Goal: Task Accomplishment & Management: Manage account settings

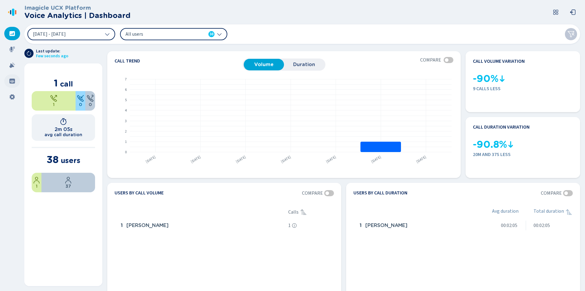
click at [11, 80] on icon at bounding box center [11, 81] width 5 height 5
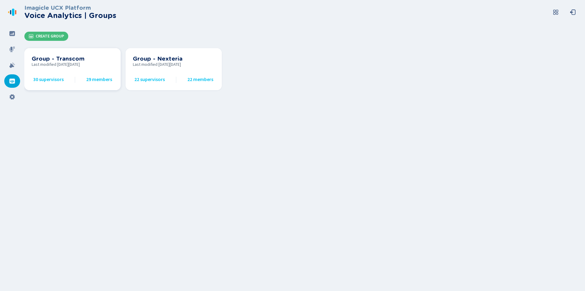
click at [48, 80] on span "30 supervisors" at bounding box center [48, 79] width 30 height 5
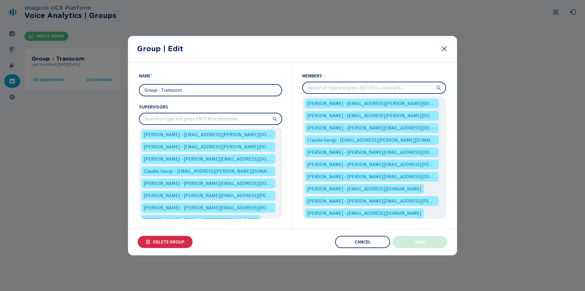
click at [252, 118] on input "search" at bounding box center [210, 118] width 142 height 11
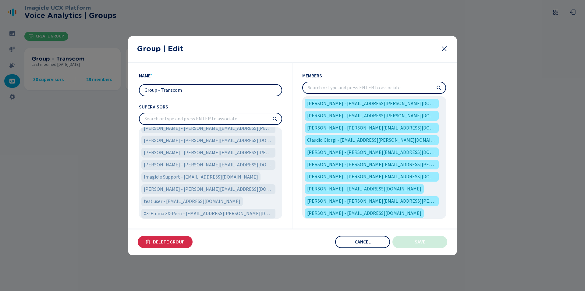
scroll to position [374, 0]
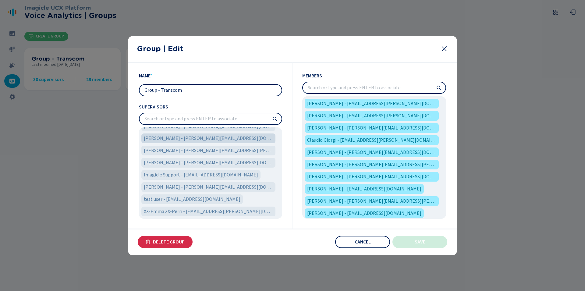
click at [209, 139] on span "[PERSON_NAME] - [PERSON_NAME][EMAIL_ADDRESS][DOMAIN_NAME]" at bounding box center [208, 138] width 129 height 7
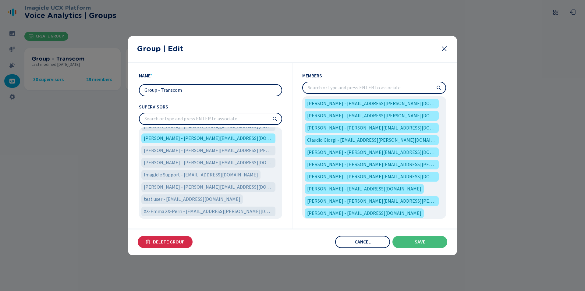
click at [327, 88] on input "search" at bounding box center [374, 87] width 143 height 11
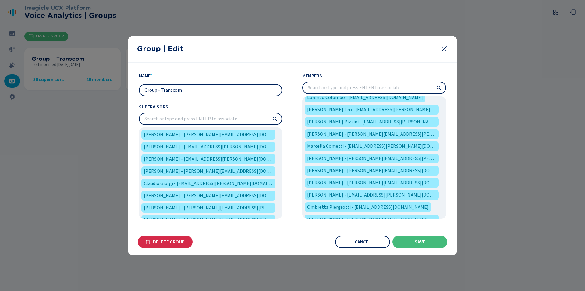
scroll to position [343, 0]
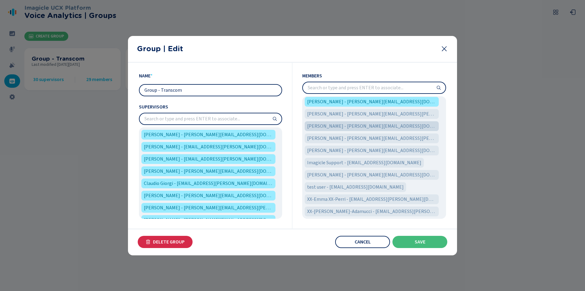
click at [339, 125] on span "[PERSON_NAME] - [PERSON_NAME][EMAIL_ADDRESS][DOMAIN_NAME]" at bounding box center [371, 125] width 129 height 7
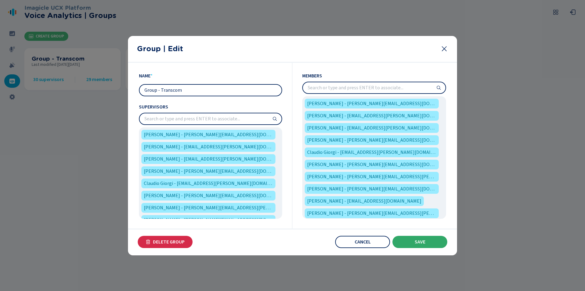
click at [421, 242] on span "Save" at bounding box center [420, 241] width 11 height 5
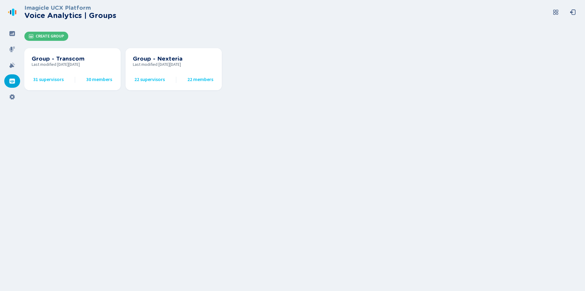
click at [88, 110] on div "Imagicle UCX Platform Voice Analytics | Groups Create Group Group - Transcom La…" at bounding box center [304, 145] width 560 height 291
click at [155, 81] on span "22 supervisors" at bounding box center [149, 79] width 30 height 5
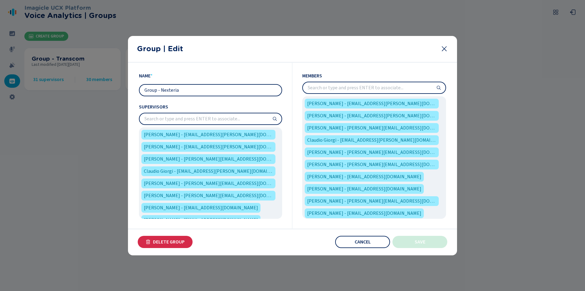
click at [252, 122] on input "search" at bounding box center [210, 118] width 142 height 11
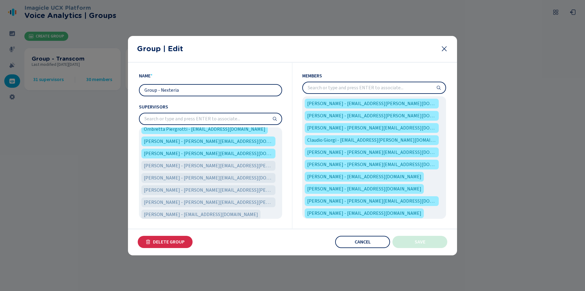
scroll to position [281, 0]
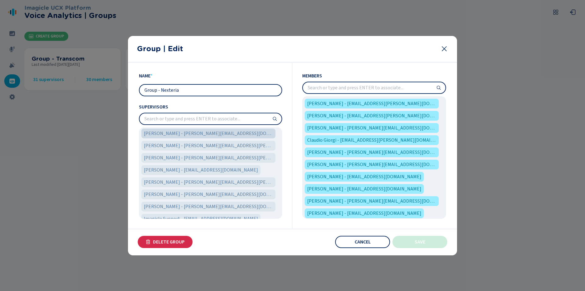
click at [170, 133] on span "[PERSON_NAME] - [PERSON_NAME][EMAIL_ADDRESS][DOMAIN_NAME]" at bounding box center [208, 133] width 129 height 7
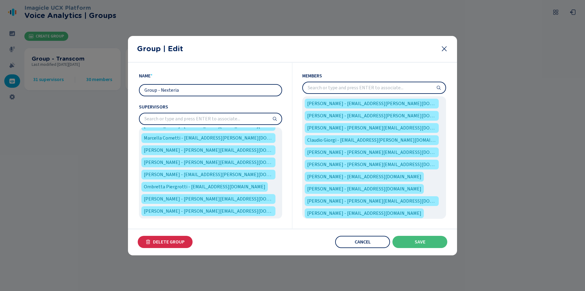
click at [400, 86] on input "search" at bounding box center [374, 87] width 143 height 11
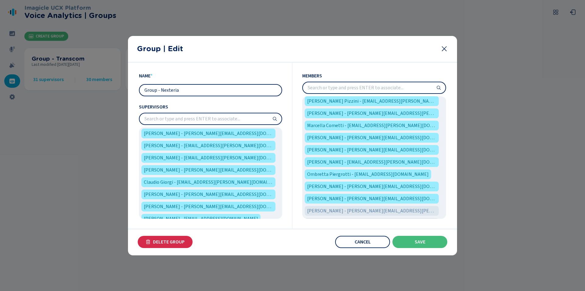
scroll to position [201, 0]
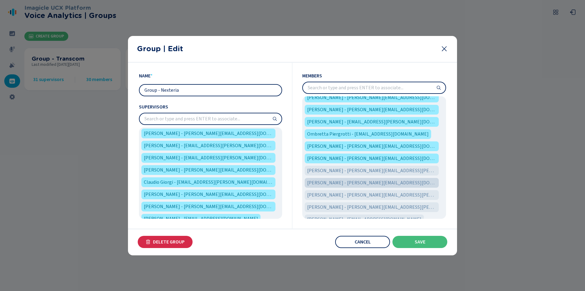
click at [344, 181] on span "[PERSON_NAME] - [PERSON_NAME][EMAIL_ADDRESS][DOMAIN_NAME]" at bounding box center [371, 182] width 129 height 7
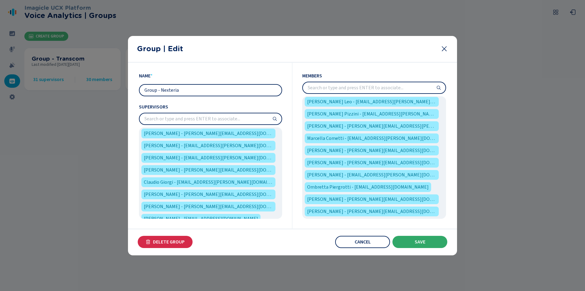
scroll to position [0, 0]
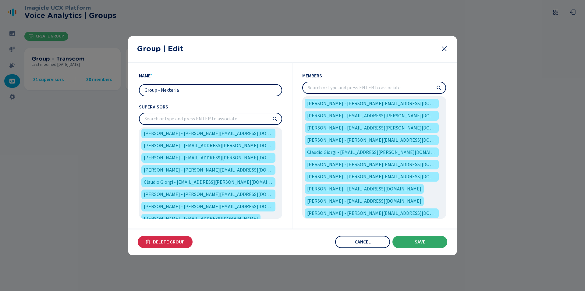
click at [416, 243] on span "Save" at bounding box center [420, 241] width 11 height 5
